Goal: Information Seeking & Learning: Learn about a topic

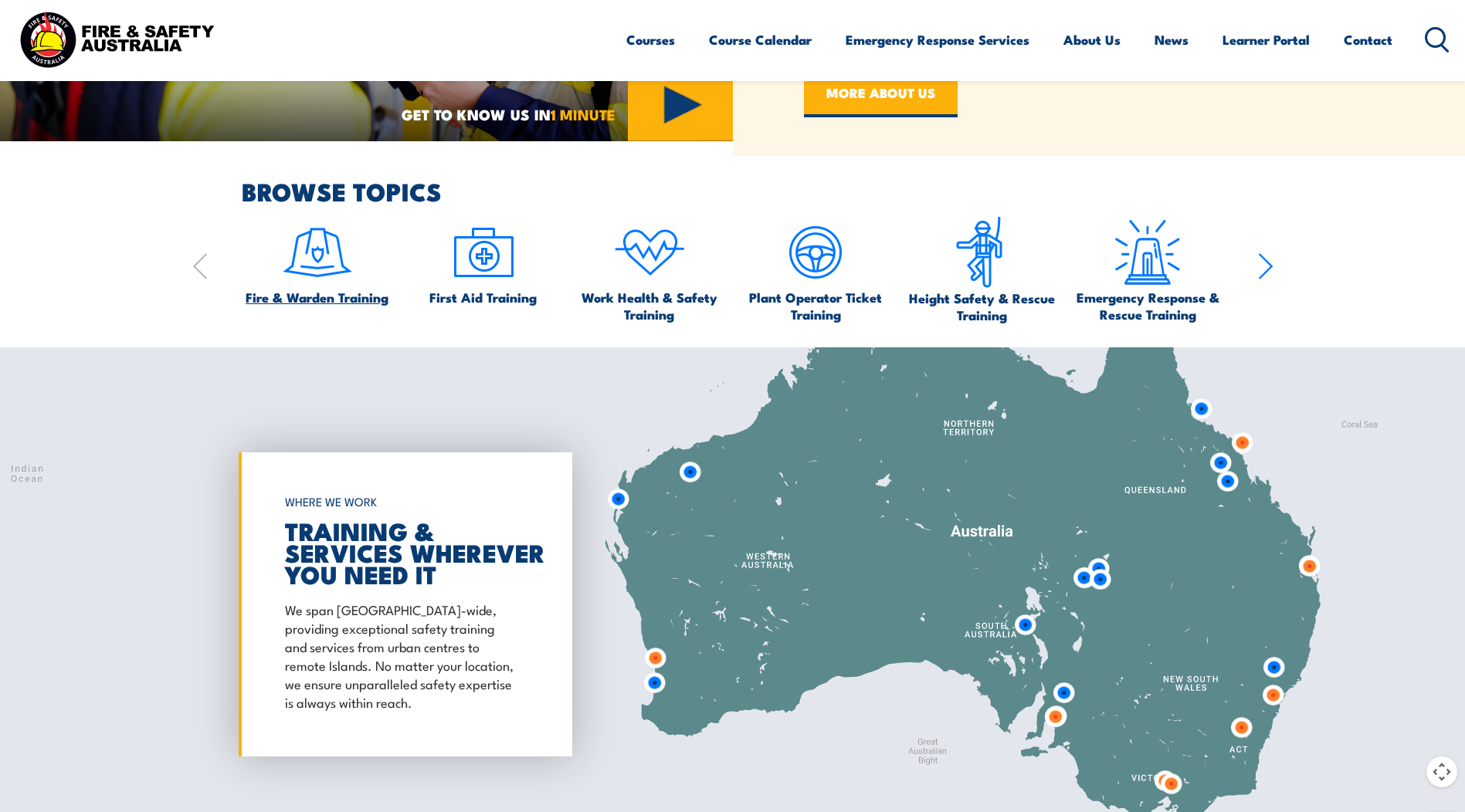
click at [311, 264] on img at bounding box center [317, 251] width 72 height 72
click at [286, 282] on img at bounding box center [317, 251] width 72 height 72
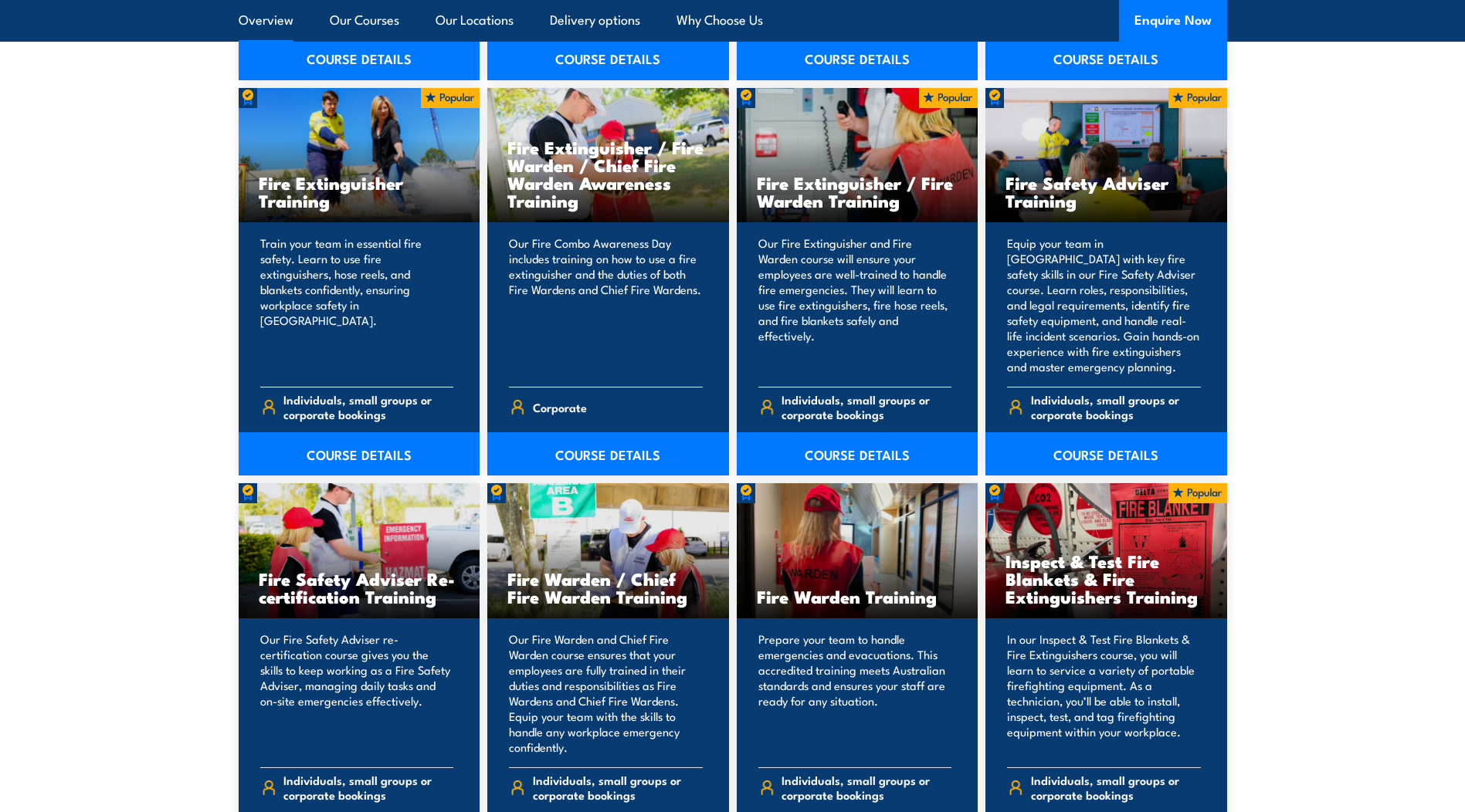
scroll to position [1004, 0]
